Goal: Transaction & Acquisition: Purchase product/service

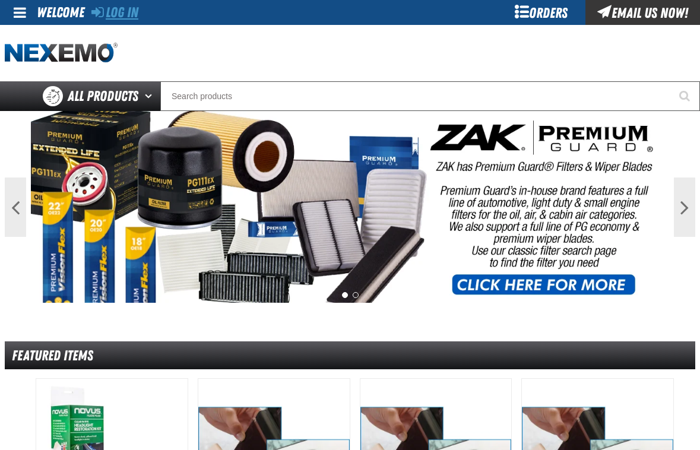
click at [131, 10] on link "Log In" at bounding box center [114, 12] width 47 height 17
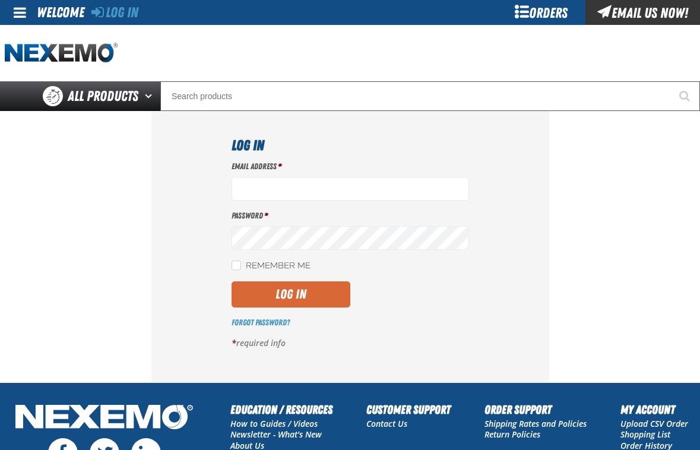
type input "ktaylor03@vtaig.com"
click at [285, 297] on button "Log In" at bounding box center [291, 295] width 119 height 26
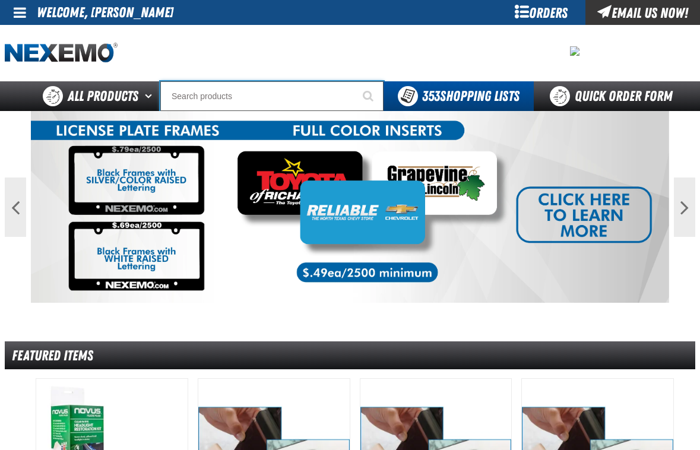
click at [233, 100] on input "Search" at bounding box center [271, 96] width 223 height 30
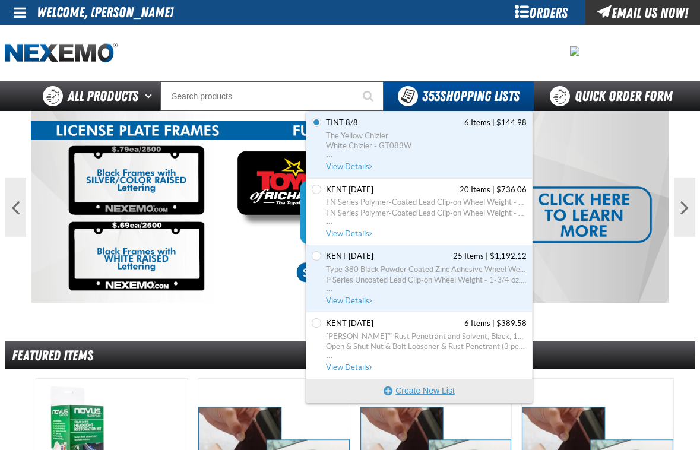
click at [399, 398] on button "Create New List" at bounding box center [419, 391] width 226 height 24
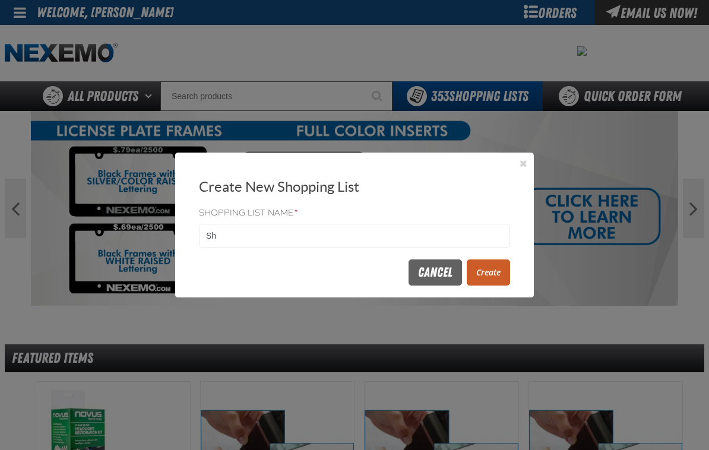
type input "S"
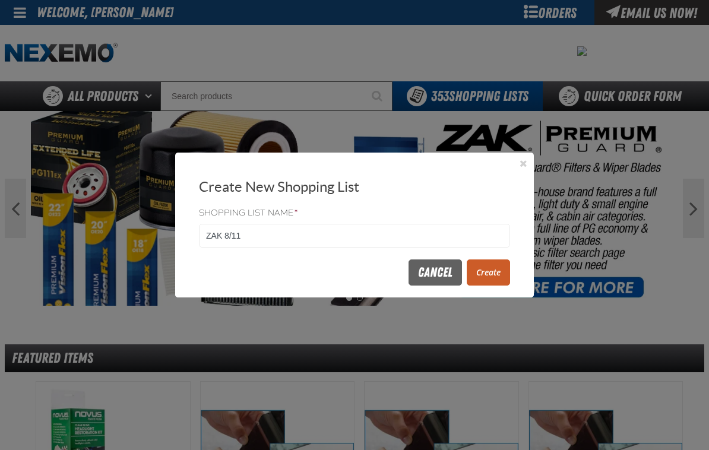
type input "ZAK 8/11"
click at [476, 280] on button "Create" at bounding box center [488, 273] width 43 height 26
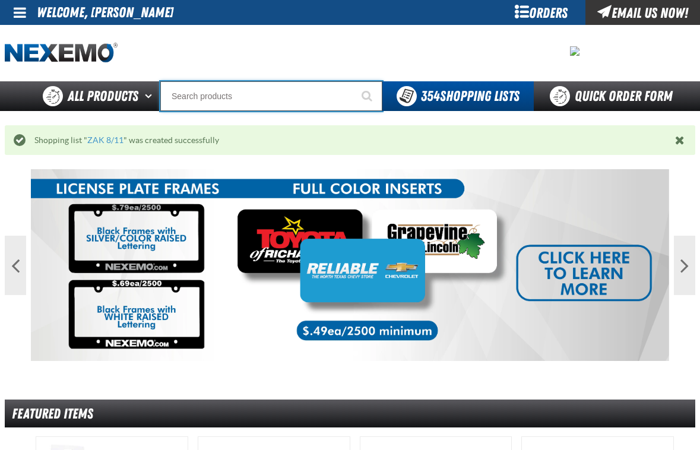
click at [201, 97] on input "Search" at bounding box center [271, 96] width 222 height 30
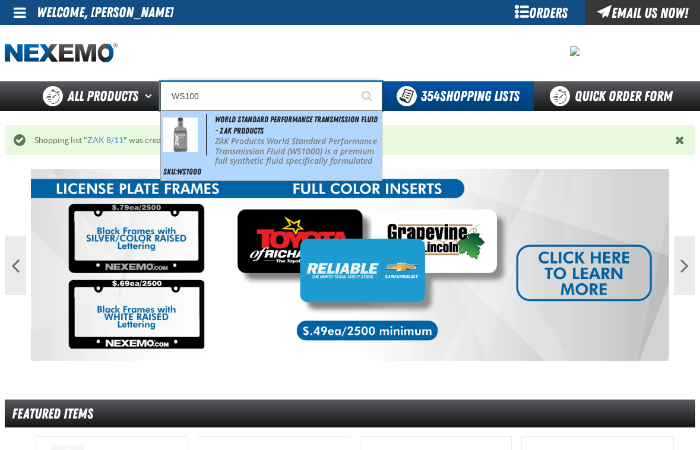
click at [261, 141] on p "ZAK Products World Standard Performance Transmission Fluid (WS1000) is a premiu…" at bounding box center [297, 162] width 165 height 50
type input "World Standard Performance Transmission Fluid - ZAK Products"
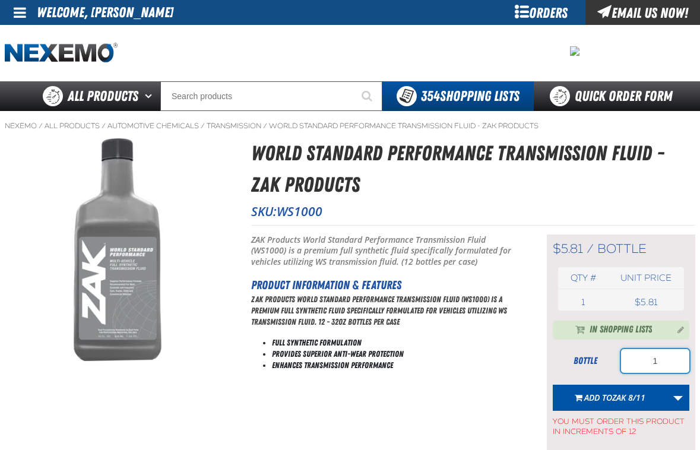
drag, startPoint x: 660, startPoint y: 369, endPoint x: 595, endPoint y: 369, distance: 64.7
click at [595, 369] on div "bottle 1" at bounding box center [621, 361] width 137 height 24
type input "96"
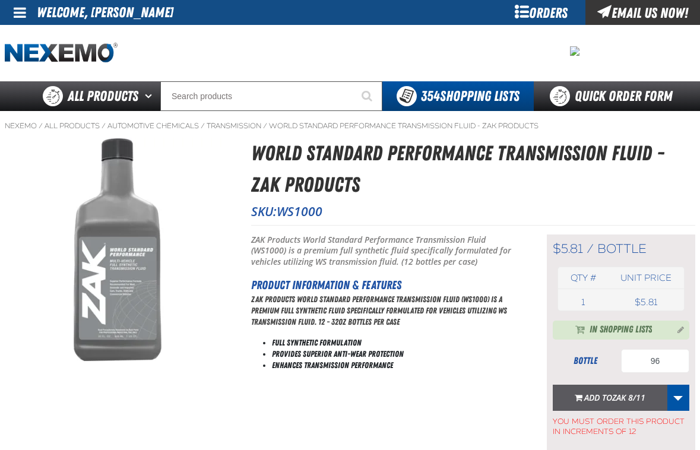
click at [598, 398] on span "Add to ZAK 8/11" at bounding box center [614, 397] width 61 height 11
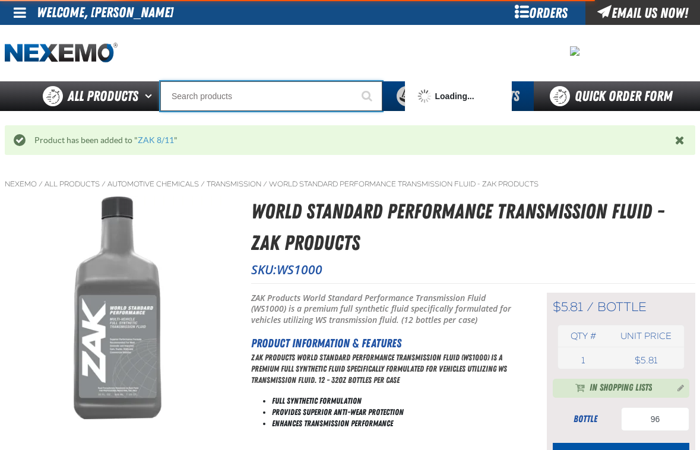
click at [188, 104] on input "Search" at bounding box center [271, 96] width 222 height 30
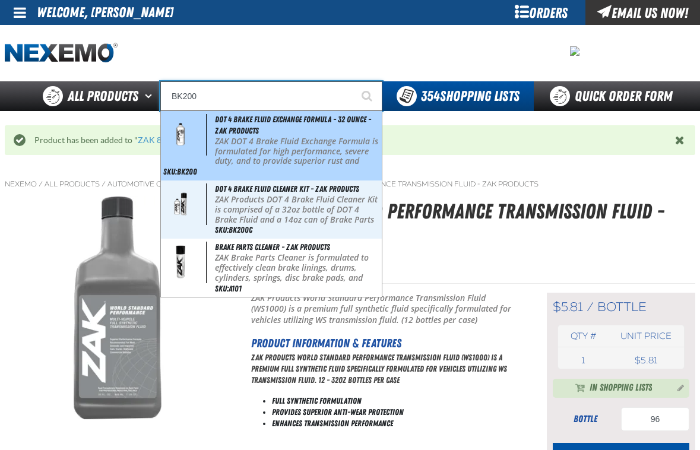
click at [230, 153] on p "ZAK DOT 4 Brake Fluid Exchange Formula is formulated for high performance, seve…" at bounding box center [297, 167] width 165 height 60
type input "DOT 4 Brake Fluid Exchange Formula - 32 Ounce - ZAK Products"
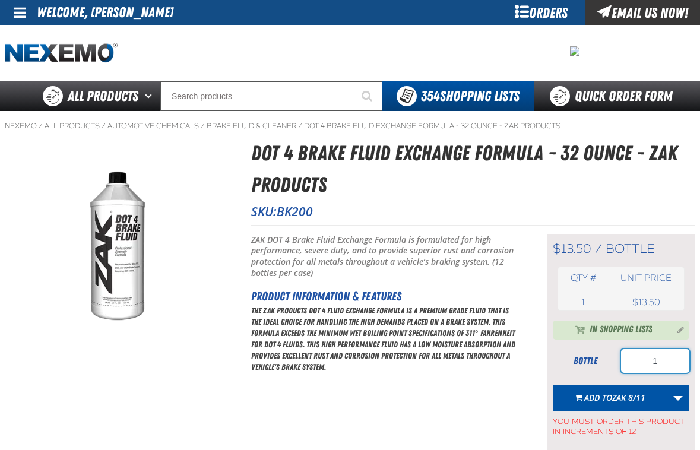
drag, startPoint x: 663, startPoint y: 361, endPoint x: 654, endPoint y: 361, distance: 9.5
click at [654, 361] on input "1" at bounding box center [655, 361] width 68 height 24
type input "36"
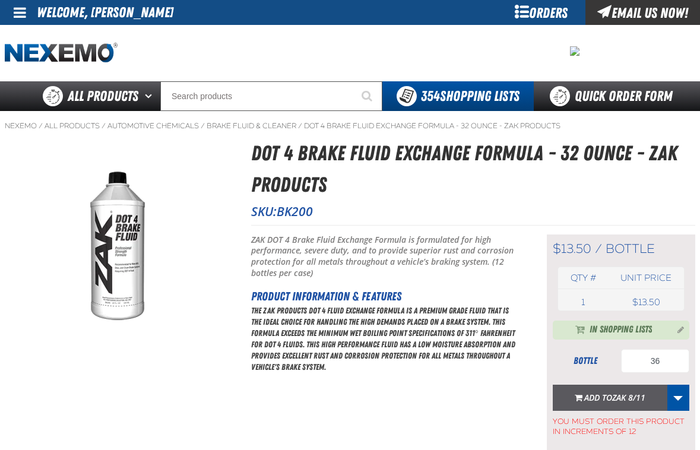
click at [620, 396] on span "ZAK 8/11" at bounding box center [628, 397] width 33 height 11
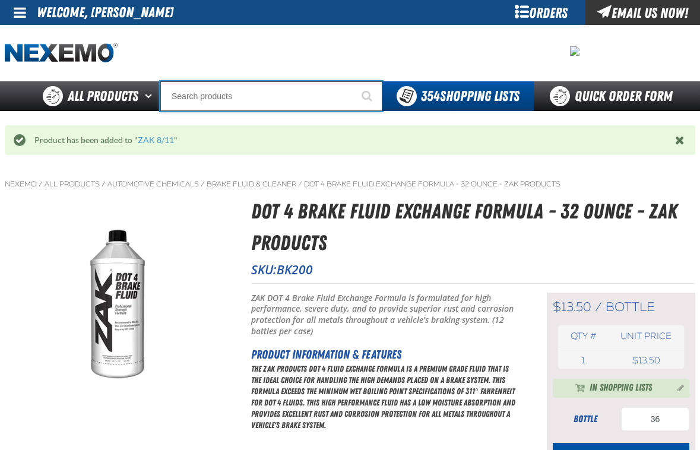
click at [251, 90] on input "Search" at bounding box center [271, 96] width 222 height 30
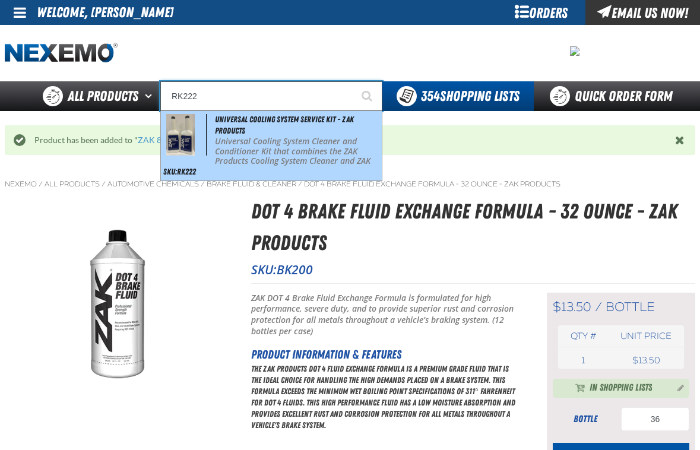
click at [248, 147] on p "Universal Cooling System Cleaner and Conditioner Kit that combines the ZAK Prod…" at bounding box center [297, 167] width 165 height 60
type input "Universal Cooling System Service Kit - ZAK Products"
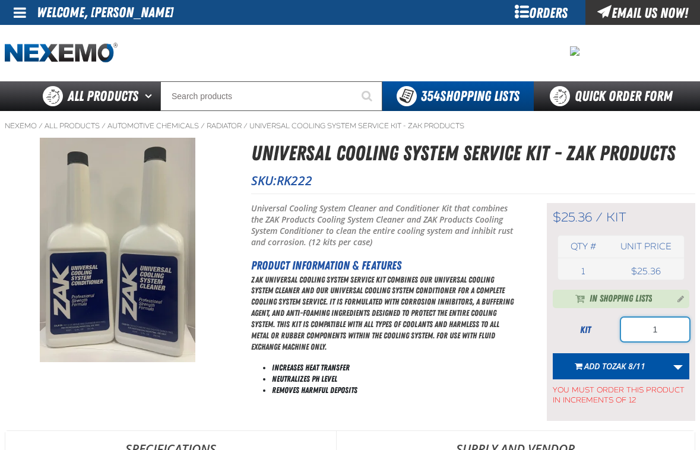
drag, startPoint x: 671, startPoint y: 325, endPoint x: 606, endPoint y: 330, distance: 65.0
click at [606, 330] on div "kit 1" at bounding box center [621, 330] width 137 height 24
type input "24"
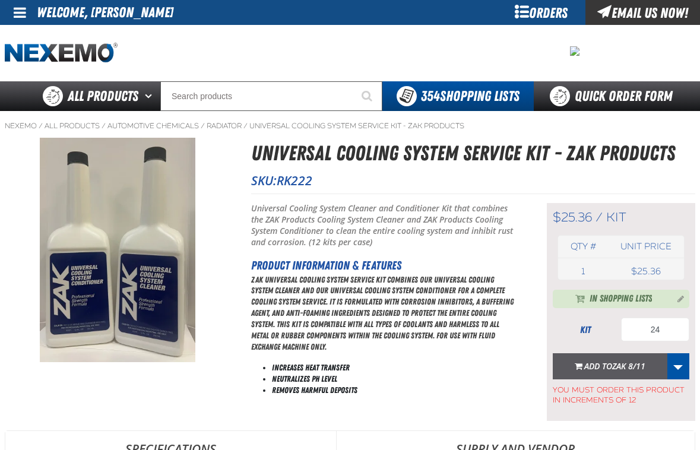
click at [610, 369] on span "Add to ZAK 8/11" at bounding box center [614, 366] width 61 height 11
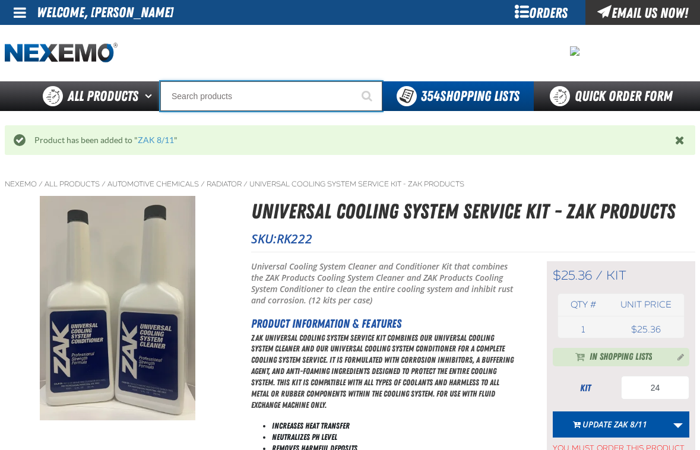
click at [192, 94] on input "Search" at bounding box center [271, 96] width 222 height 30
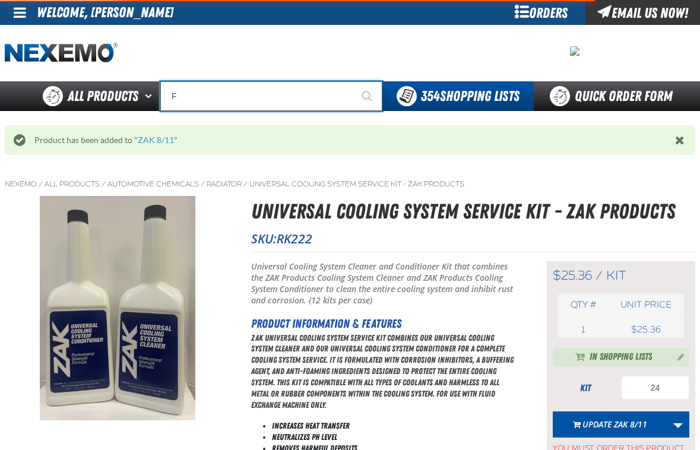
type input "FR"
type input "FROM"
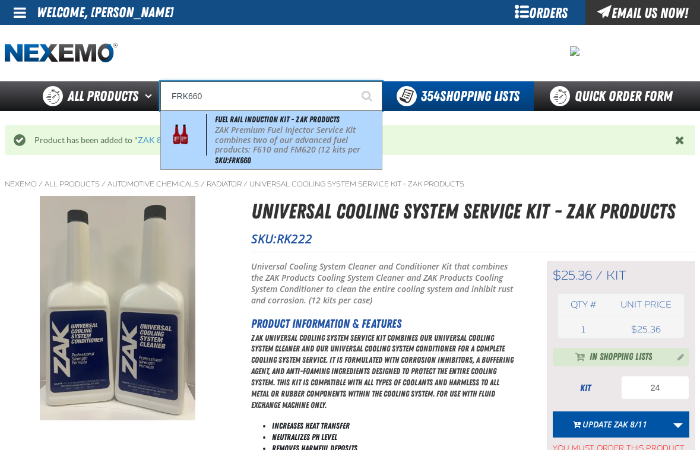
click at [328, 135] on p "ZAK Premium Fuel Injector Service Kit combines two of our advanced fuel product…" at bounding box center [297, 145] width 165 height 40
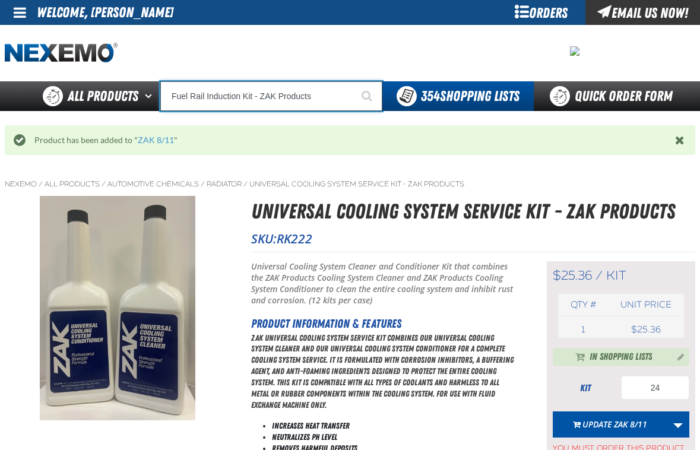
type input "Fuel Rail Induction Kit - ZAK Products"
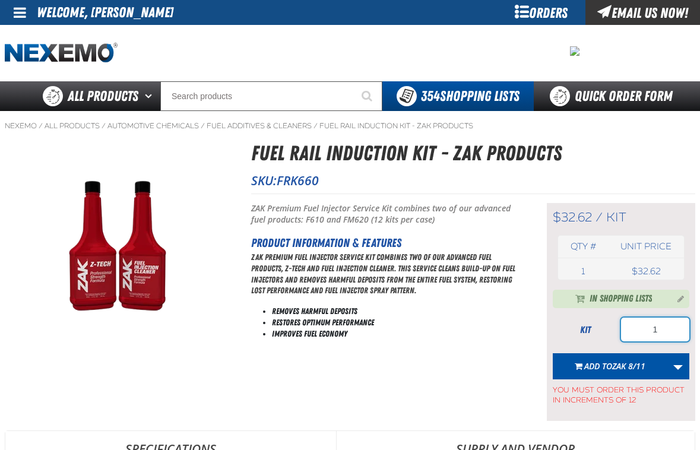
drag, startPoint x: 676, startPoint y: 330, endPoint x: 621, endPoint y: 331, distance: 54.6
click at [622, 331] on input "1" at bounding box center [655, 330] width 68 height 24
type input "24"
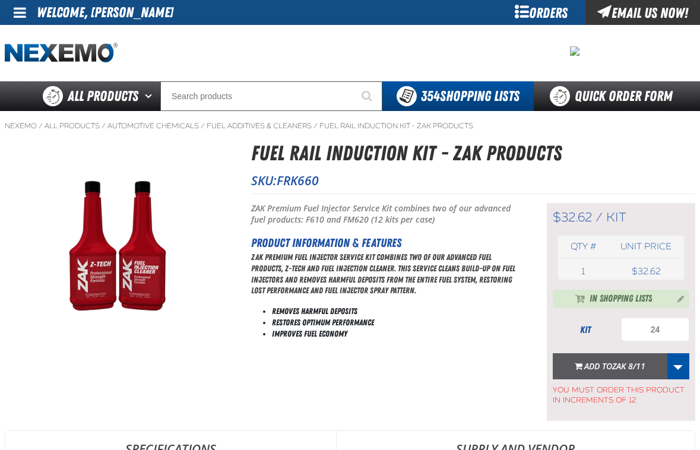
click at [618, 366] on span "ZAK 8/11" at bounding box center [628, 366] width 33 height 11
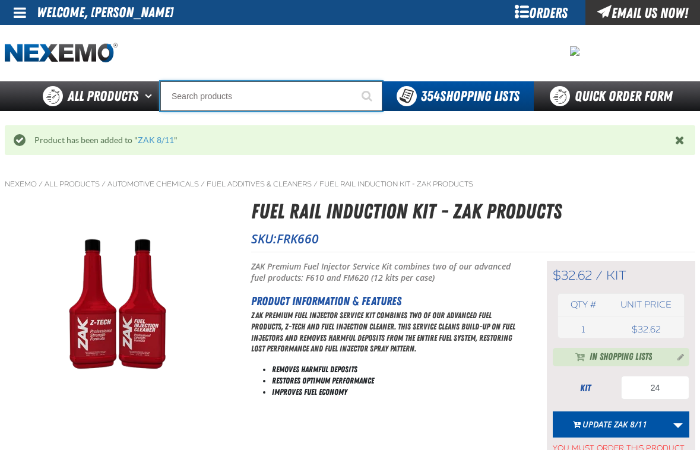
click at [229, 98] on input "Search" at bounding box center [271, 96] width 222 height 30
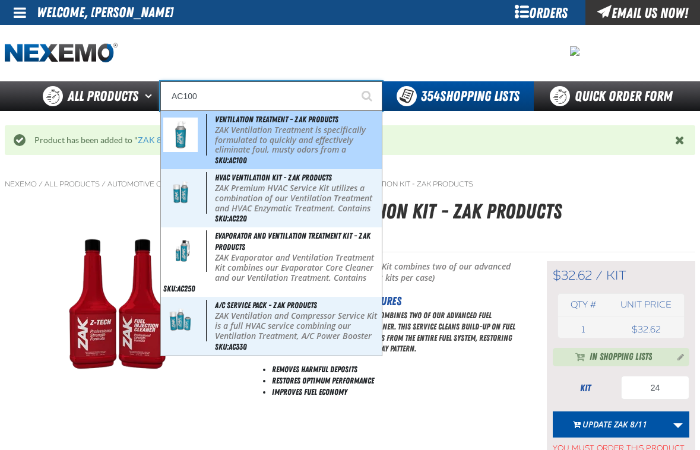
click at [194, 141] on img at bounding box center [180, 135] width 34 height 34
type input "Ventilation Treatment - ZAK Products"
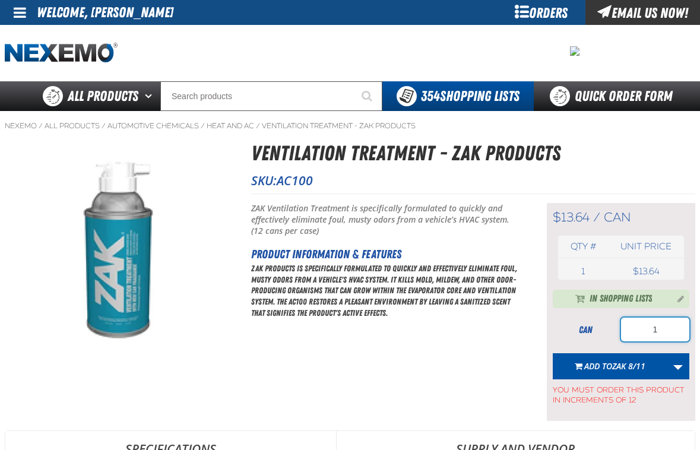
drag, startPoint x: 633, startPoint y: 333, endPoint x: 624, endPoint y: 334, distance: 9.6
click at [624, 334] on input "1" at bounding box center [655, 330] width 68 height 24
type input "36"
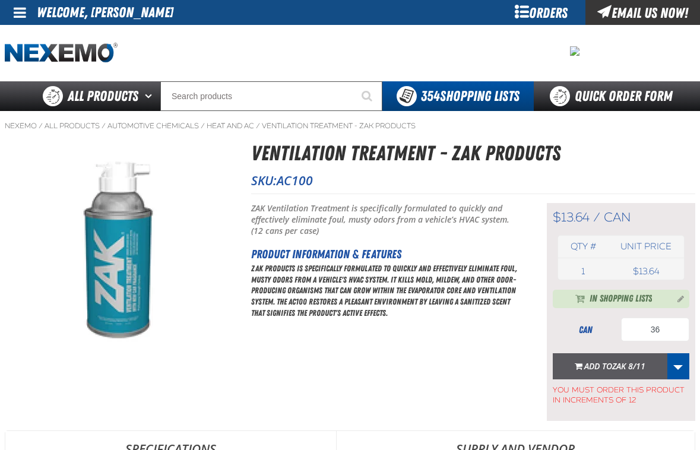
click at [626, 368] on span "ZAK 8/11" at bounding box center [628, 366] width 33 height 11
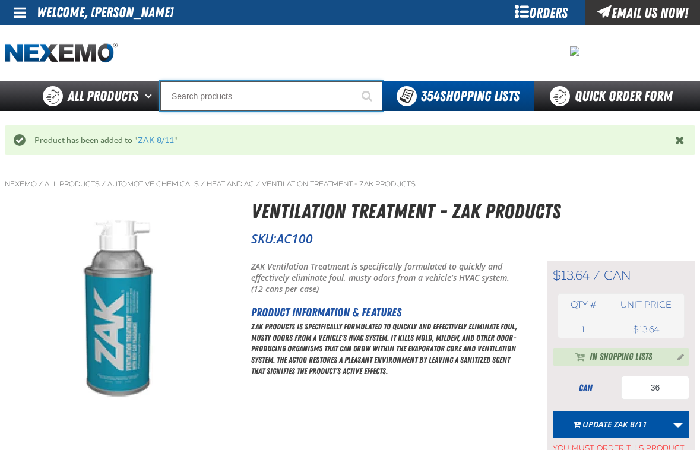
click at [215, 107] on input "Search" at bounding box center [271, 96] width 222 height 30
type input "P"
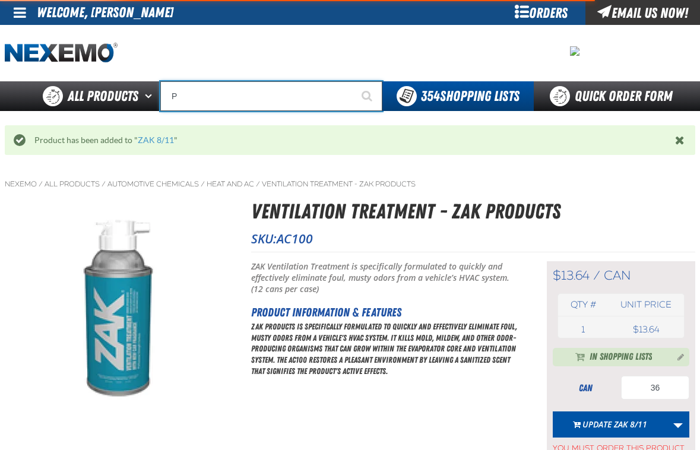
type input "Perfect P Series 0.25-ounce Lead Wheel Weight"
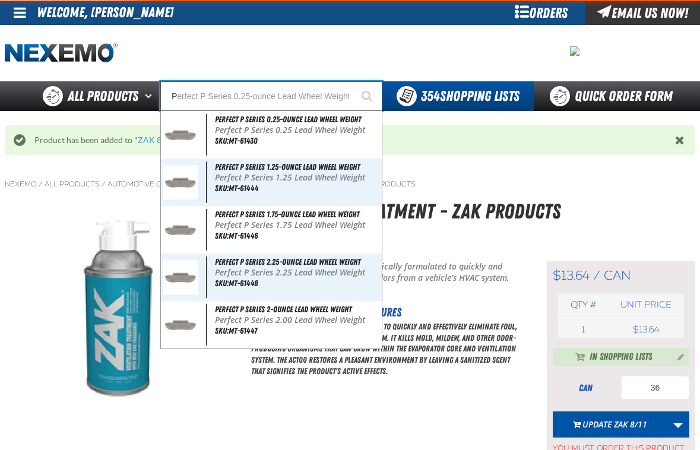
type input "PG"
type input "PG-Sub01"
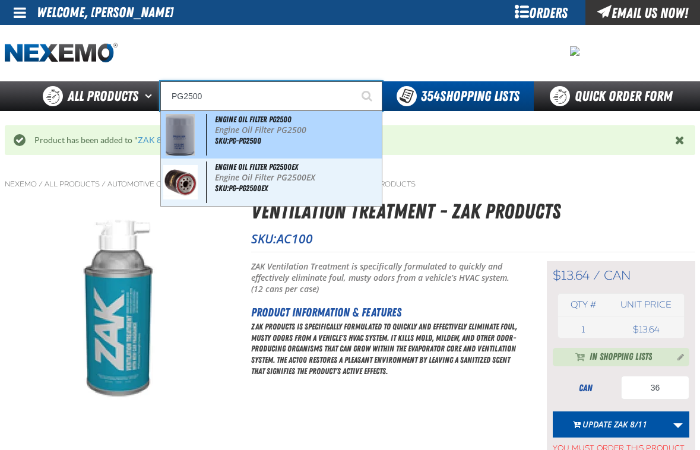
click at [234, 125] on p "Engine Oil Filter PG2500" at bounding box center [297, 130] width 165 height 10
type input "Engine Oil Filter PG2500"
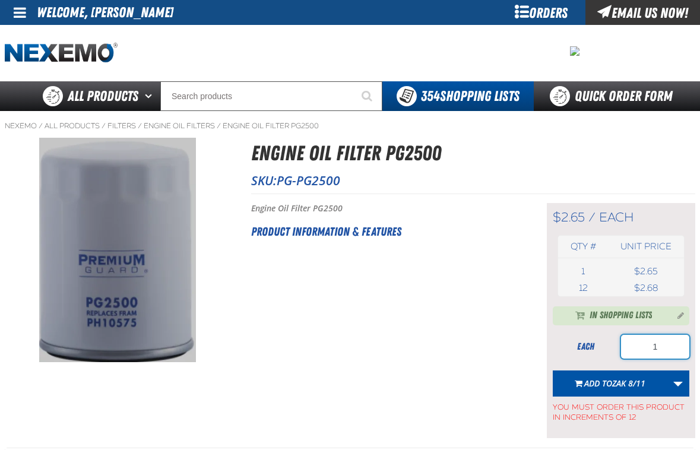
drag, startPoint x: 681, startPoint y: 345, endPoint x: 598, endPoint y: 357, distance: 84.0
click at [598, 357] on div "each 1" at bounding box center [621, 347] width 137 height 24
type input "48"
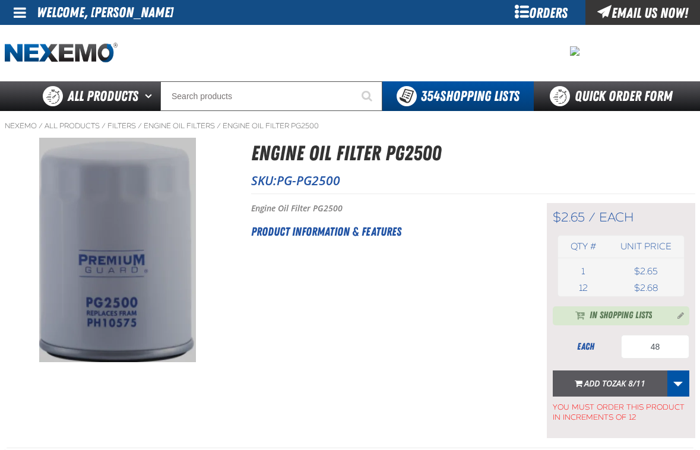
click at [608, 383] on span "Add to ZAK 8/11" at bounding box center [614, 383] width 61 height 11
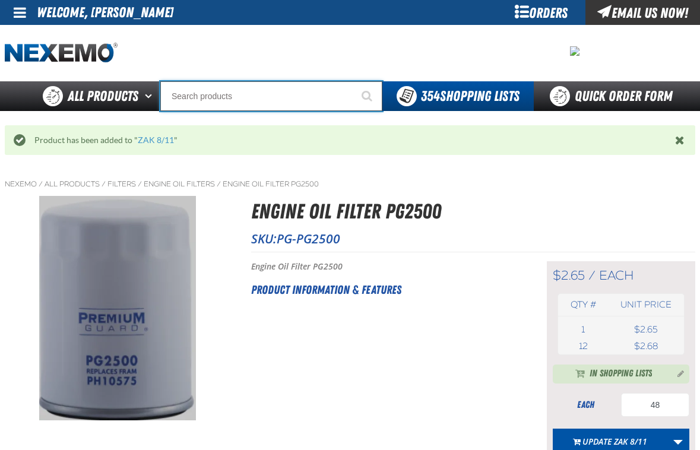
click at [248, 99] on input "Search" at bounding box center [271, 96] width 222 height 30
type input "P"
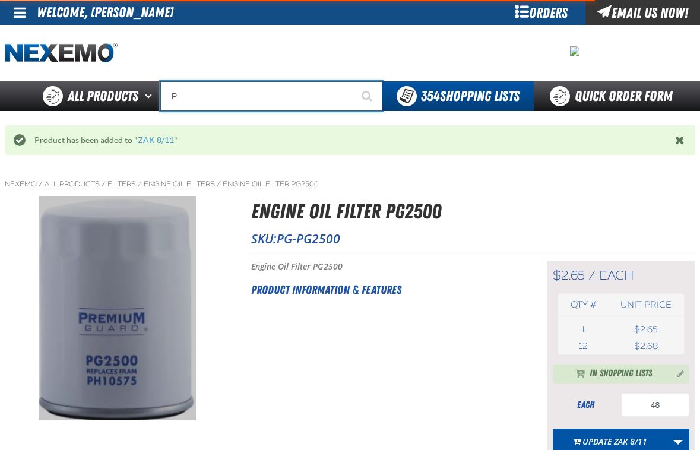
type input "Perfect P Series 0.25-ounce Lead Wheel Weight"
type input "PG"
type input "PG-Sub01"
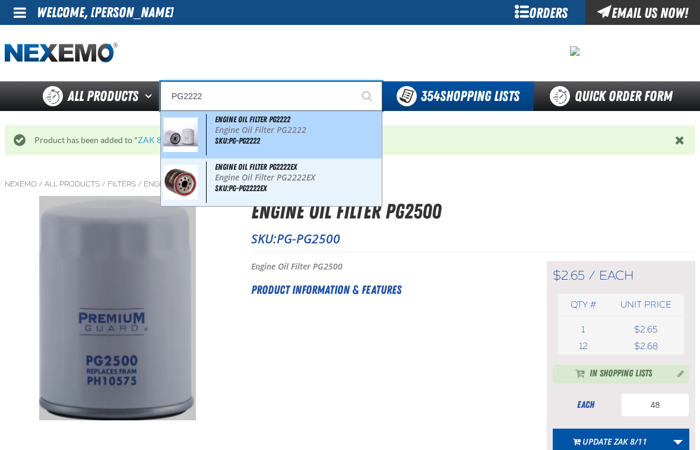
click at [266, 132] on p "Engine Oil Filter PG2222" at bounding box center [297, 130] width 165 height 10
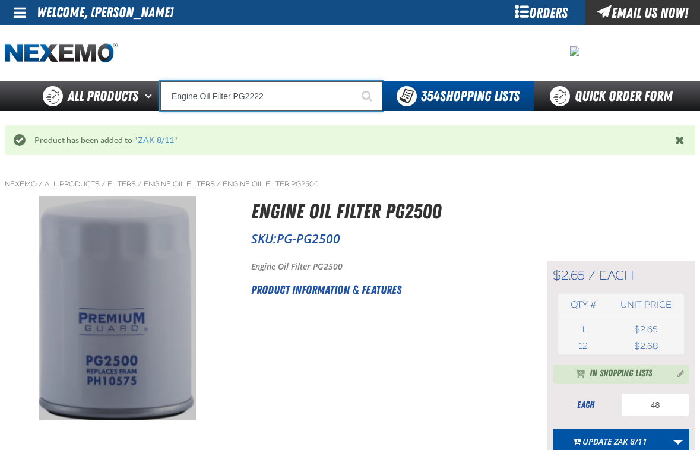
type input "Engine Oil Filter PG2222"
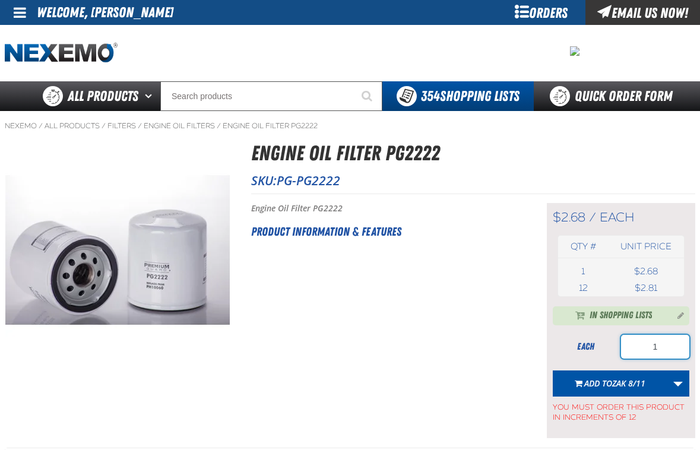
drag, startPoint x: 674, startPoint y: 352, endPoint x: 576, endPoint y: 361, distance: 98.4
click at [576, 361] on form "each 1 Add to ZAK 8/11 Update Shopping list Update 05/05 Update 06/10 Update 10…" at bounding box center [621, 379] width 137 height 88
type input "36"
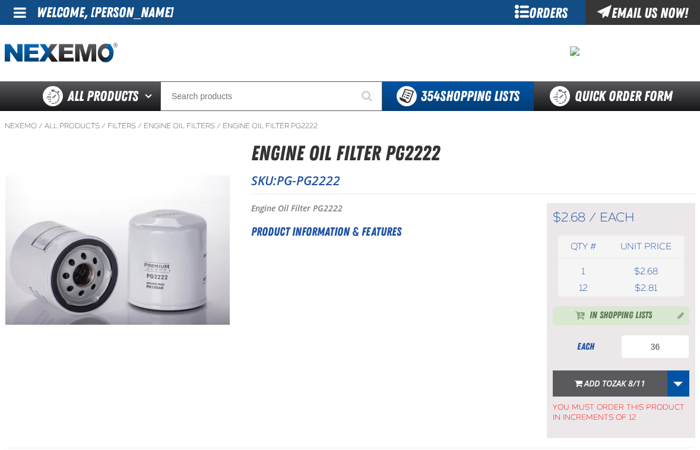
click at [590, 378] on span "Add to ZAK 8/11" at bounding box center [614, 383] width 61 height 11
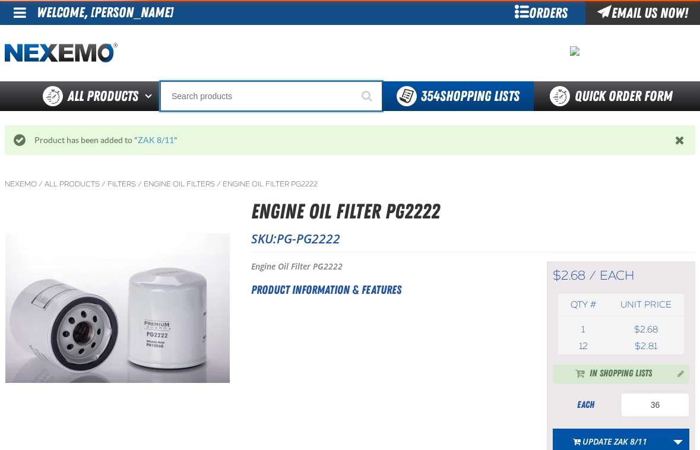
click at [219, 102] on input "Search" at bounding box center [271, 96] width 222 height 30
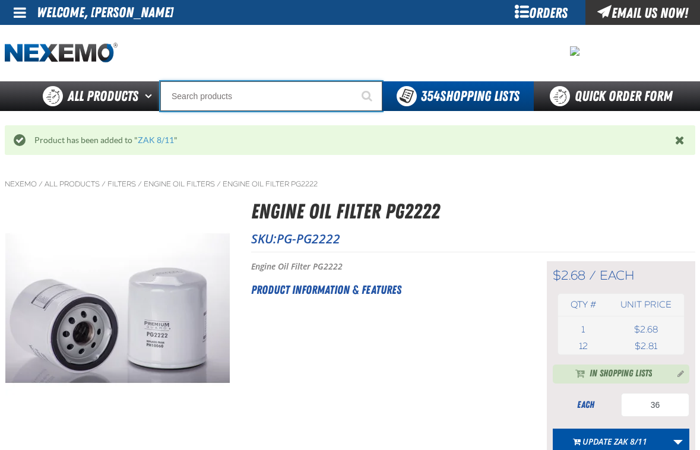
type input "P"
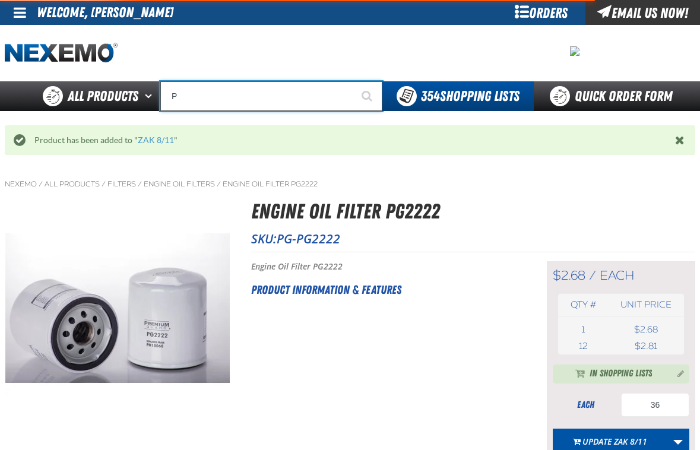
type input "Perfect P Series 0.25-ounce Lead Wheel Weight"
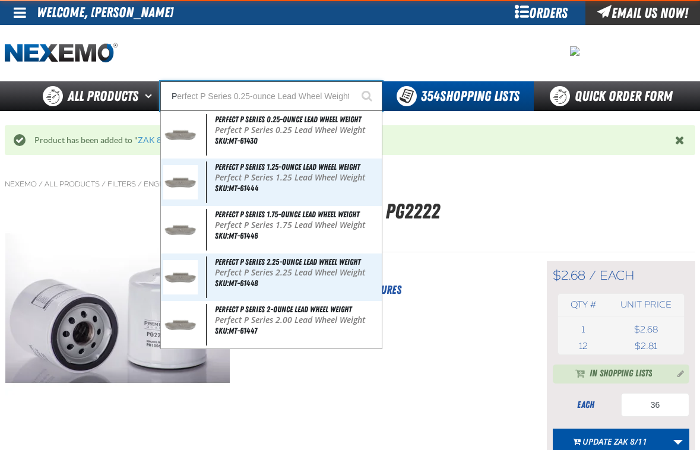
type input "PG"
type input "PG-Sub01"
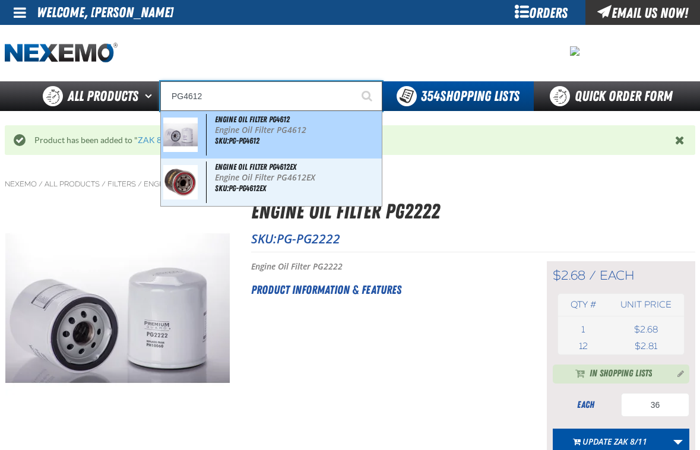
click at [236, 122] on span "Engine Oil Filter PG4612" at bounding box center [252, 120] width 75 height 10
type input "Engine Oil Filter PG4612"
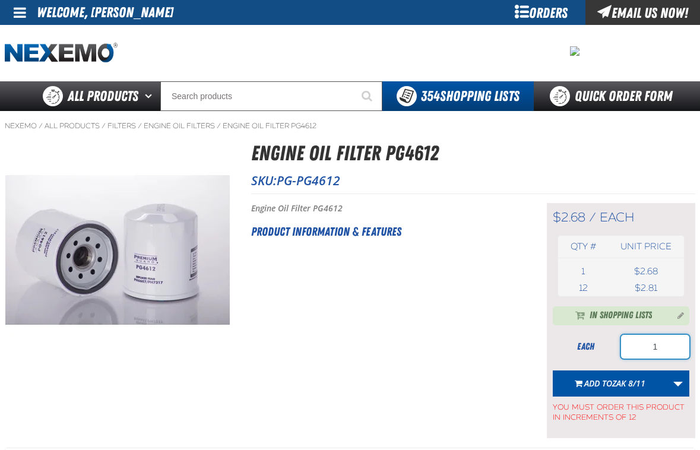
drag, startPoint x: 672, startPoint y: 346, endPoint x: 644, endPoint y: 349, distance: 28.7
click at [644, 349] on input "1" at bounding box center [655, 347] width 68 height 24
type input "4"
type input "36"
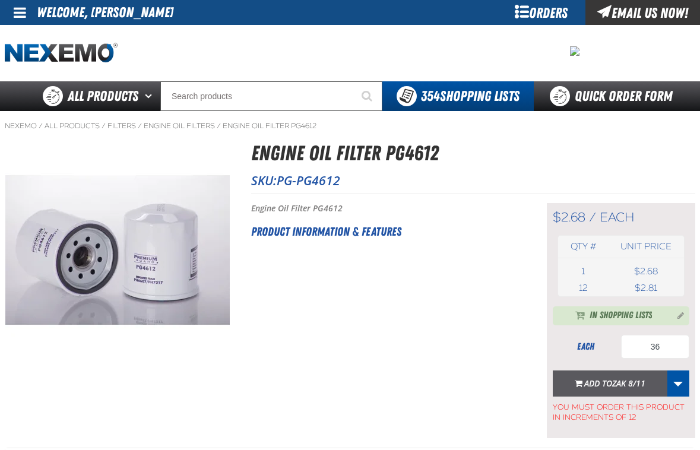
click at [621, 387] on span "ZAK 8/11" at bounding box center [628, 383] width 33 height 11
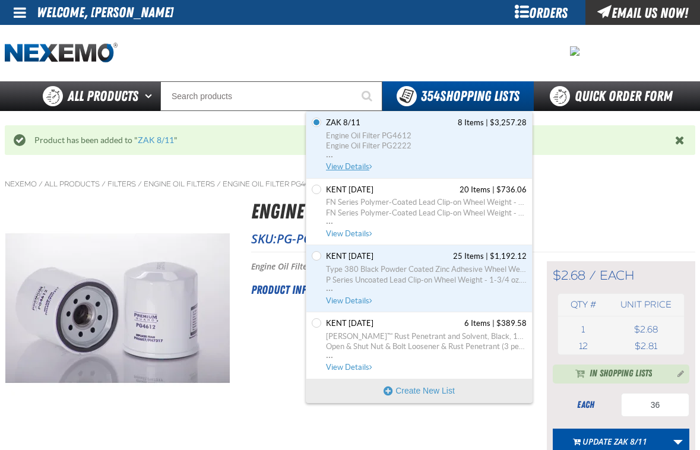
click at [340, 167] on span "View Details" at bounding box center [350, 166] width 48 height 9
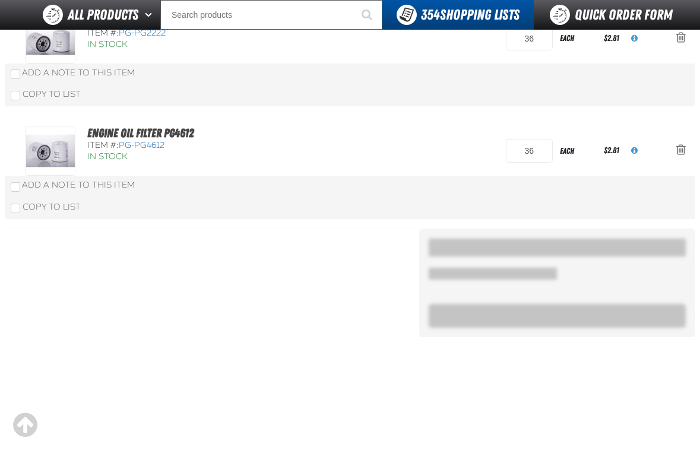
scroll to position [878, 0]
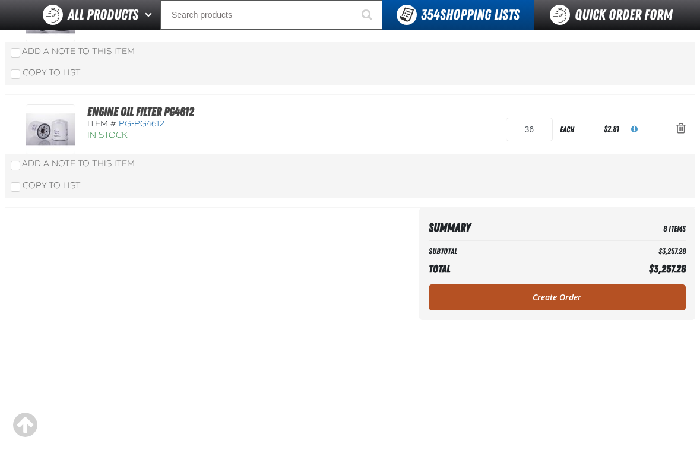
click at [492, 287] on link "Create Order" at bounding box center [557, 298] width 257 height 26
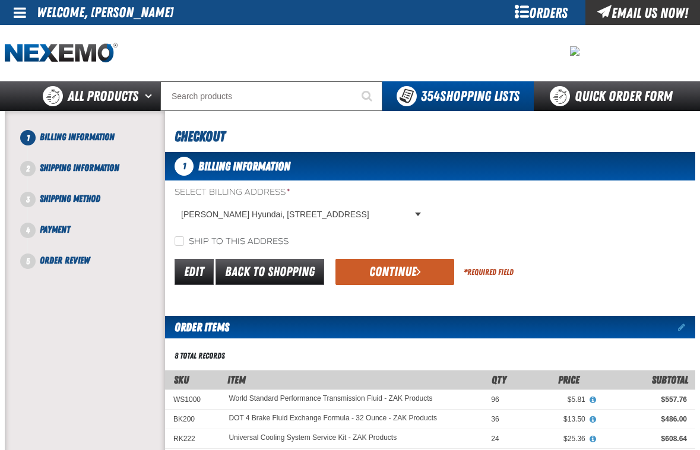
click at [178, 246] on label "Ship to this address" at bounding box center [232, 241] width 114 height 11
click at [178, 246] on input "Ship to this address" at bounding box center [180, 241] width 10 height 10
checkbox input "true"
click at [421, 274] on button "Continue" at bounding box center [395, 272] width 119 height 26
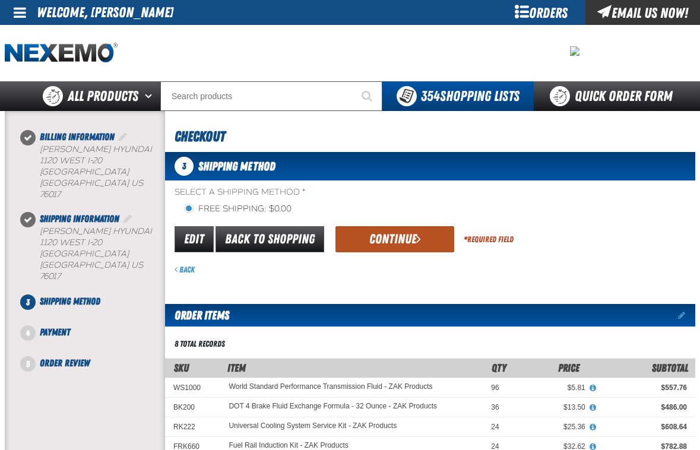
click at [398, 239] on button "Continue" at bounding box center [395, 239] width 119 height 26
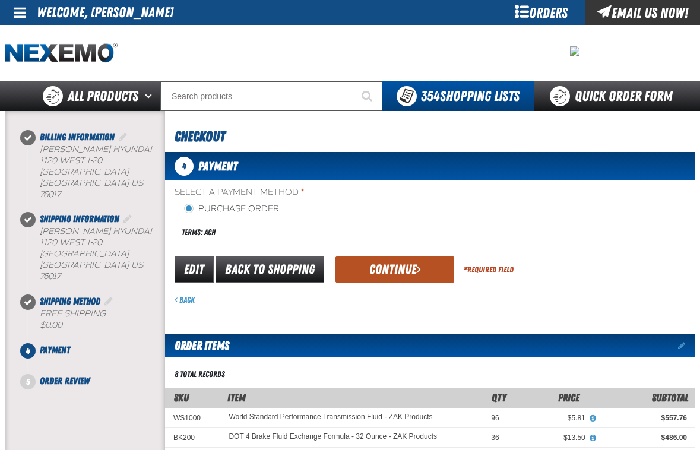
click at [396, 259] on button "Continue" at bounding box center [395, 270] width 119 height 26
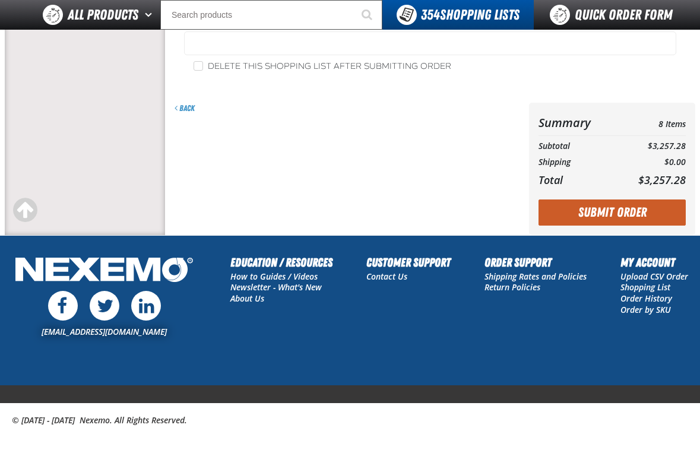
scroll to position [178, 0]
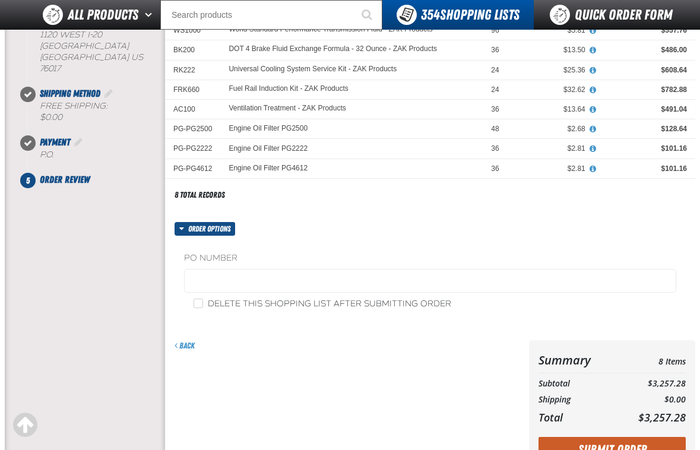
click at [240, 264] on fieldset "PO Number" at bounding box center [430, 274] width 492 height 45
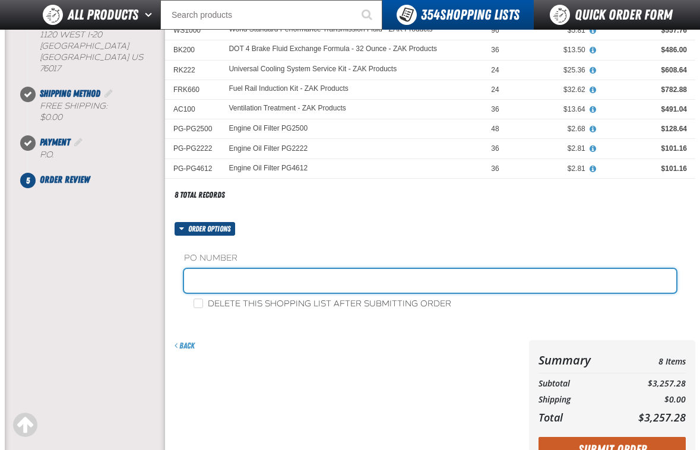
drag, startPoint x: 240, startPoint y: 273, endPoint x: 247, endPoint y: 273, distance: 7.2
click at [240, 273] on input "text" at bounding box center [430, 281] width 492 height 24
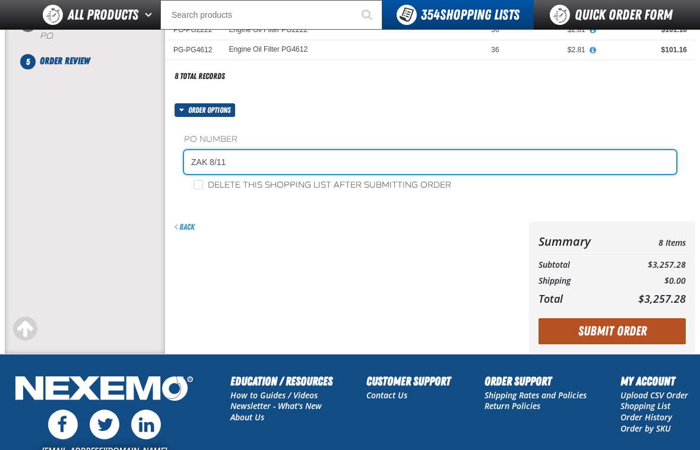
type input "ZAK 8/11"
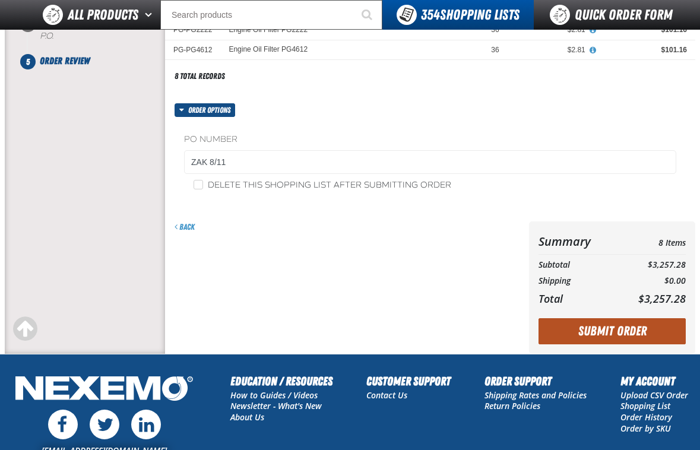
click at [628, 333] on button "Submit Order" at bounding box center [612, 331] width 147 height 26
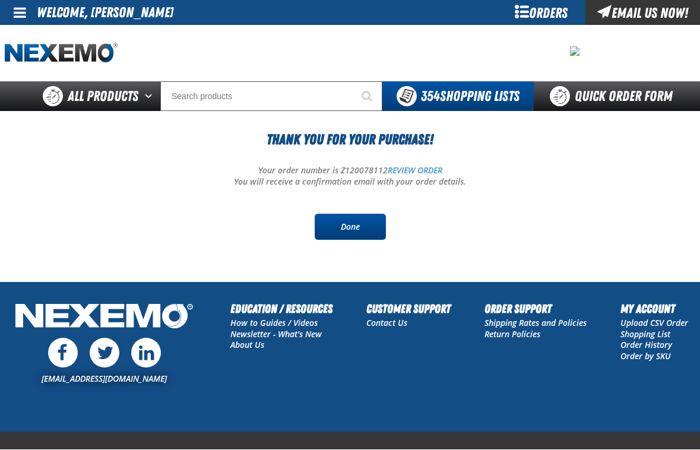
click at [328, 222] on link "Done" at bounding box center [350, 227] width 71 height 26
